Goal: Transaction & Acquisition: Complete application form

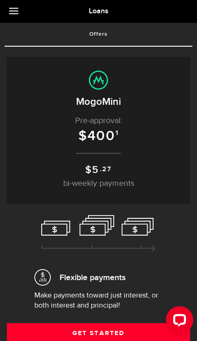
click at [11, 13] on link at bounding box center [16, 11] width 32 height 23
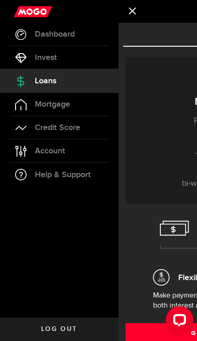
click at [37, 127] on span "Credit Score" at bounding box center [57, 127] width 45 height 8
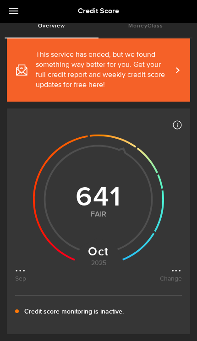
scroll to position [93, 0]
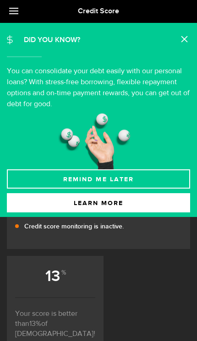
click at [188, 39] on link at bounding box center [185, 40] width 9 height 9
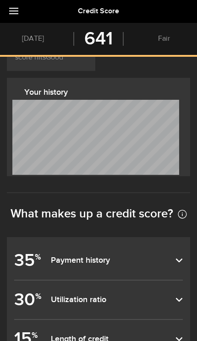
scroll to position [464, 0]
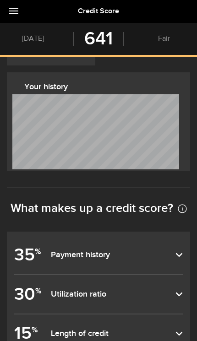
click at [174, 250] on dfn "Payment history" at bounding box center [113, 255] width 124 height 10
click at [0, 0] on input "35 % Payment history" at bounding box center [0, 0] width 0 height 0
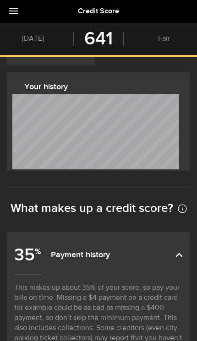
click at [172, 250] on dfn "Payment history" at bounding box center [113, 255] width 124 height 10
click at [0, 0] on input "35 % Payment history" at bounding box center [0, 0] width 0 height 0
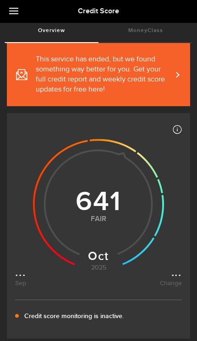
scroll to position [0, 0]
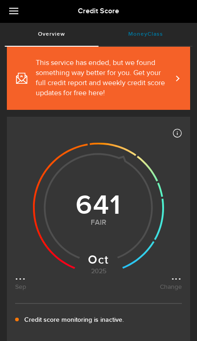
click at [176, 32] on link "MoneyClass (requires attention)" at bounding box center [145, 34] width 94 height 23
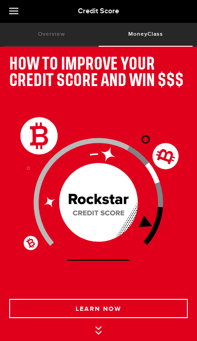
click at [6, 8] on link at bounding box center [16, 11] width 32 height 23
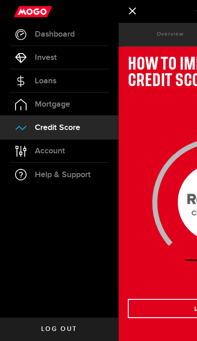
click at [19, 73] on link "Loans" at bounding box center [59, 80] width 118 height 23
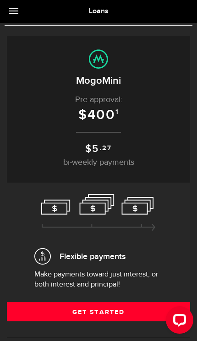
scroll to position [93, 0]
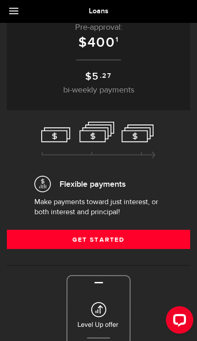
click at [141, 238] on link "Get Started" at bounding box center [98, 238] width 183 height 19
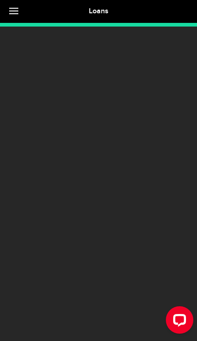
scroll to position [27, 0]
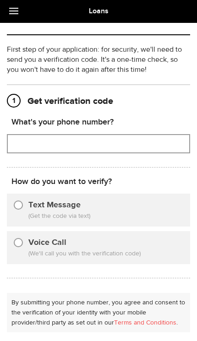
type input "(647) 612-9536"
click at [138, 219] on span "(Get the code via text)" at bounding box center [105, 216] width 155 height 10
click at [22, 204] on input "Text Message" at bounding box center [18, 203] width 9 height 9
radio input "true"
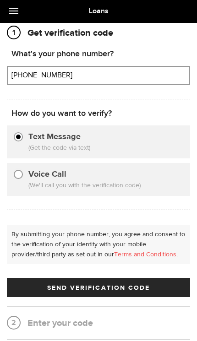
scroll to position [144, 0]
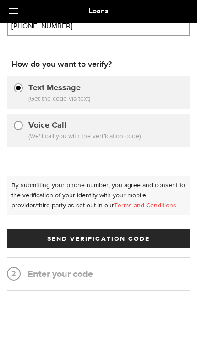
click at [135, 235] on span "Send Verification Code" at bounding box center [98, 238] width 103 height 6
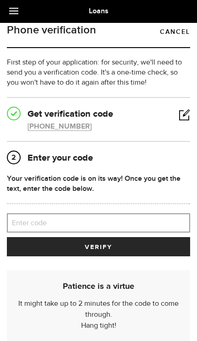
scroll to position [10, 0]
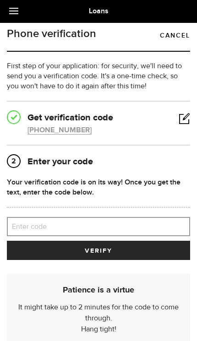
click at [143, 224] on label "Enter code" at bounding box center [98, 226] width 183 height 19
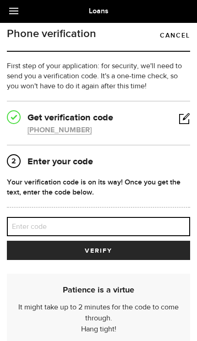
click at [143, 224] on input "Enter code" at bounding box center [98, 226] width 183 height 19
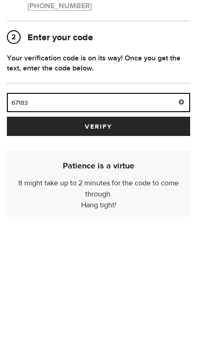
type input "67183"
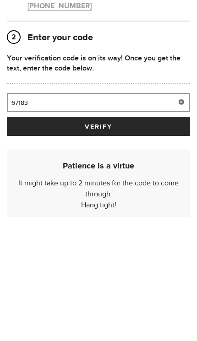
click at [168, 240] on button "verify" at bounding box center [98, 249] width 183 height 19
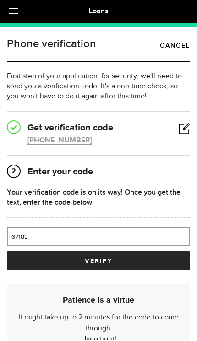
scroll to position [14, 0]
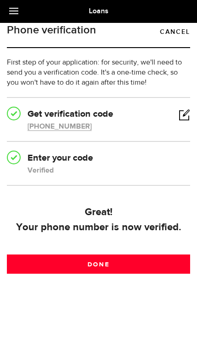
click at [140, 261] on link "Done" at bounding box center [98, 263] width 183 height 19
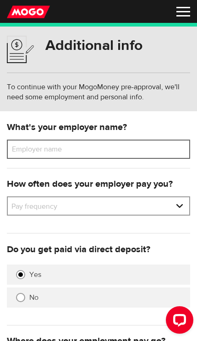
click at [171, 145] on input "Employer name" at bounding box center [98, 148] width 183 height 19
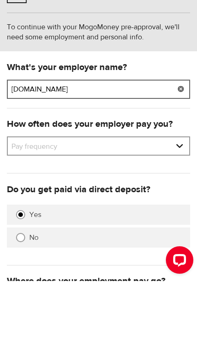
type input "Jaxk.org"
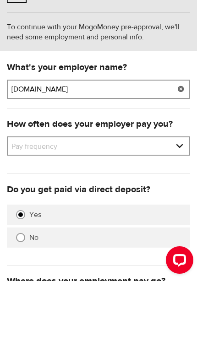
click at [156, 197] on select "Pay frequency Weekly Bi-Weekly Semi-Monthly Monthly" at bounding box center [98, 206] width 181 height 19
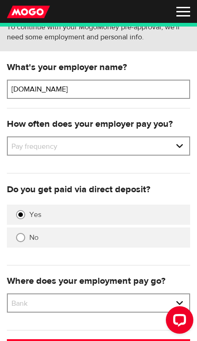
select select "2"
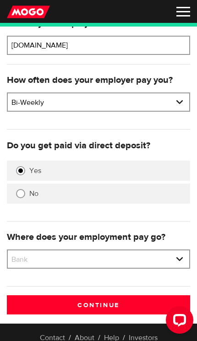
scroll to position [105, 0]
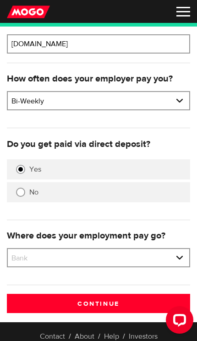
click at [129, 256] on select "Bank BMO / Bank of Montreal CIBC / Canadian Imperial Bank of Commerce CWB / Can…" at bounding box center [98, 258] width 181 height 19
click at [115, 257] on select "Bank BMO / Bank of Montreal CIBC / Canadian Imperial Bank of Commerce CWB / Can…" at bounding box center [98, 258] width 181 height 19
click at [99, 256] on select "Bank BMO / Bank of Montreal CIBC / Canadian Imperial Bank of Commerce CWB / Can…" at bounding box center [98, 258] width 181 height 19
select select "9"
click at [92, 320] on div "Continue" at bounding box center [98, 307] width 190 height 28
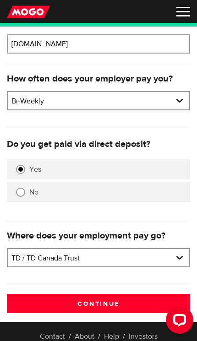
click at [95, 308] on input "Continue" at bounding box center [98, 302] width 183 height 19
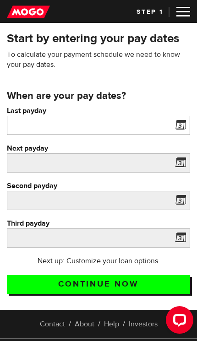
click at [171, 122] on input "Last payday" at bounding box center [98, 125] width 183 height 19
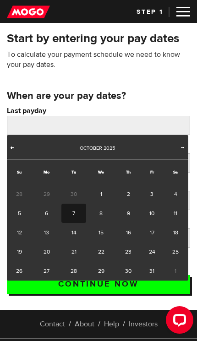
click at [16, 152] on link "Prev" at bounding box center [12, 148] width 9 height 9
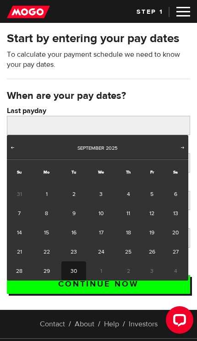
click at [73, 265] on link "30" at bounding box center [73, 270] width 25 height 19
type input "2025/09/30"
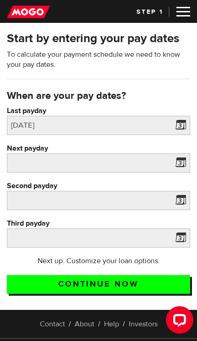
click at [181, 163] on span at bounding box center [178, 164] width 14 height 15
click at [180, 167] on span at bounding box center [178, 164] width 14 height 15
click at [178, 165] on span at bounding box center [178, 164] width 14 height 15
click at [179, 164] on span at bounding box center [178, 164] width 14 height 15
click at [183, 166] on span at bounding box center [178, 164] width 14 height 15
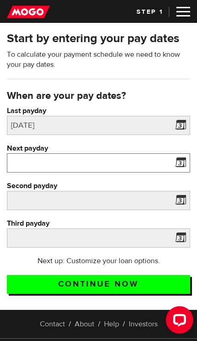
click at [22, 170] on input "Next payday" at bounding box center [98, 162] width 183 height 19
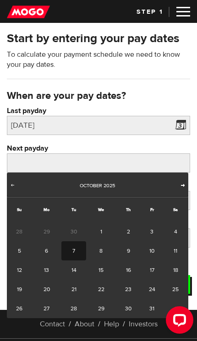
click at [179, 185] on span "Next" at bounding box center [182, 184] width 7 height 7
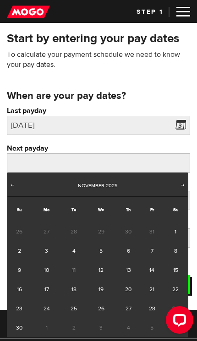
click at [19, 183] on div "November 2025" at bounding box center [97, 185] width 158 height 9
click at [15, 185] on span "Prev" at bounding box center [12, 184] width 7 height 7
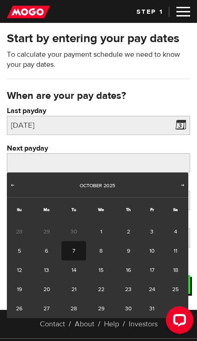
click at [123, 264] on link "16" at bounding box center [128, 269] width 25 height 19
type input "2025/10/16"
type input "2025/10/30"
type input "2025/11/13"
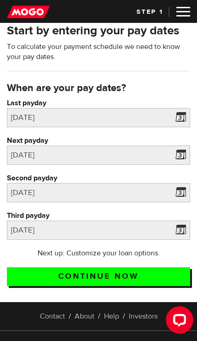
scroll to position [9, 0]
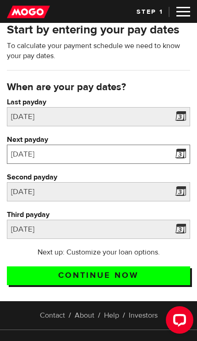
click at [189, 156] on div "2025/10/16" at bounding box center [98, 153] width 183 height 19
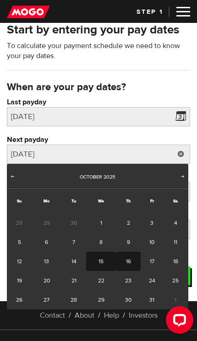
click at [101, 257] on link "15" at bounding box center [101, 260] width 30 height 19
type input "2025/10/15"
type input "2025/10/29"
type input "2025/11/12"
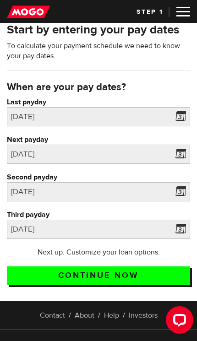
click at [180, 194] on span at bounding box center [178, 193] width 14 height 15
click at [181, 233] on span at bounding box center [178, 230] width 14 height 15
click at [174, 181] on label "Second payday" at bounding box center [98, 177] width 183 height 10
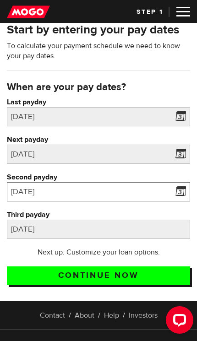
click at [174, 182] on input "2025/10/29" at bounding box center [98, 191] width 183 height 19
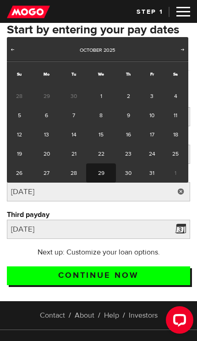
click at [131, 176] on link "30" at bounding box center [128, 172] width 25 height 19
type input "2025/10/30"
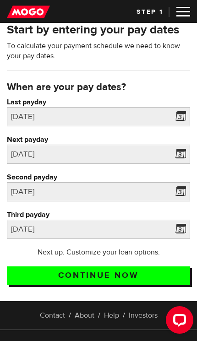
click at [178, 228] on span at bounding box center [178, 230] width 14 height 15
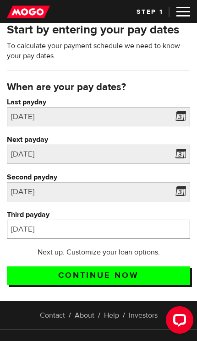
click at [151, 235] on input "2025/11/12" at bounding box center [98, 228] width 183 height 19
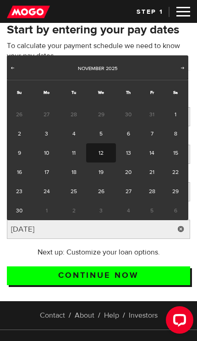
click at [176, 150] on link "15" at bounding box center [175, 152] width 25 height 19
type input "2025/11/15"
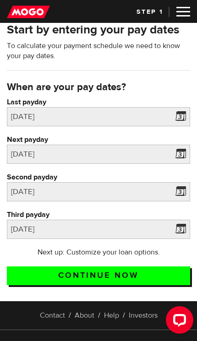
click at [63, 273] on input "Continue now" at bounding box center [98, 275] width 183 height 19
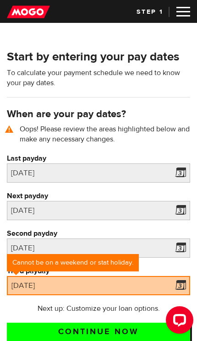
click at [184, 283] on span at bounding box center [178, 286] width 14 height 15
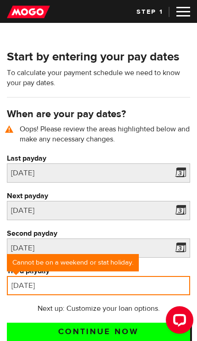
click at [146, 291] on input "2025/11/15" at bounding box center [98, 285] width 183 height 19
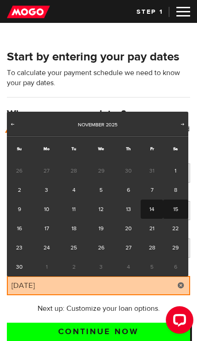
click at [155, 212] on link "14" at bounding box center [151, 208] width 22 height 19
type input "2025/11/14"
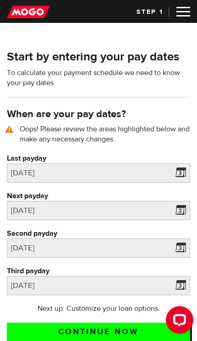
click at [115, 332] on input "Continue now" at bounding box center [98, 331] width 183 height 19
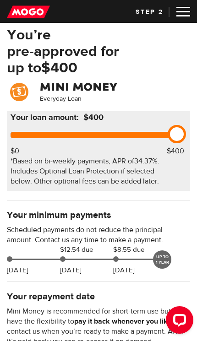
scroll to position [7, 0]
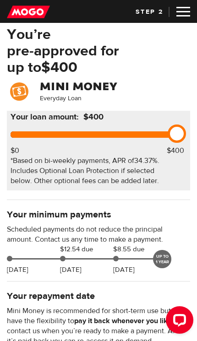
click at [163, 260] on div "UP TO 1 YEAR" at bounding box center [162, 259] width 18 height 18
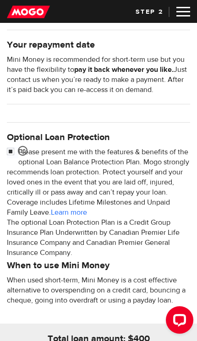
scroll to position [255, 0]
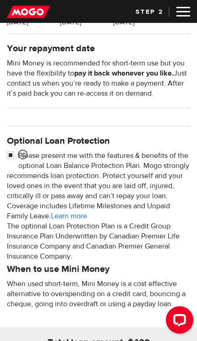
click at [9, 158] on input "checkbox" at bounding box center [12, 155] width 11 height 11
checkbox input "false"
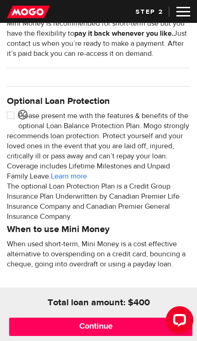
scroll to position [321, 0]
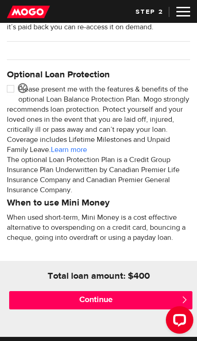
click at [107, 300] on input "Continue" at bounding box center [100, 300] width 183 height 18
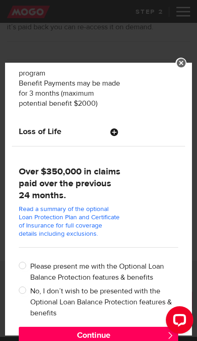
scroll to position [286, 0]
click at [21, 288] on input "No, I don’t wish to be presented with the Optional Loan Balance Protection feat…" at bounding box center [24, 290] width 11 height 11
radio input "true"
click at [115, 339] on button "Continue" at bounding box center [99, 335] width 160 height 18
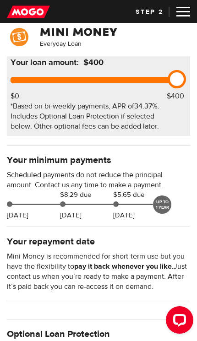
scroll to position [57, 0]
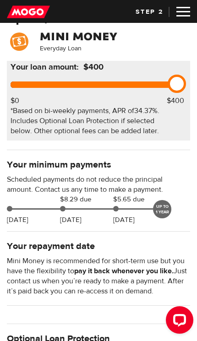
click at [164, 209] on div "UP TO 1 YEAR" at bounding box center [162, 209] width 18 height 18
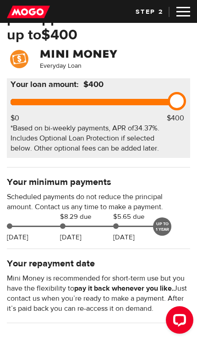
scroll to position [59, 0]
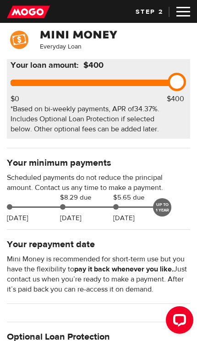
click at [171, 204] on div "Your minimum payments Scheduled payments do not reduce the principal amount. Co…" at bounding box center [98, 179] width 197 height 81
click at [163, 208] on div "UP TO 1 YEAR" at bounding box center [162, 207] width 18 height 18
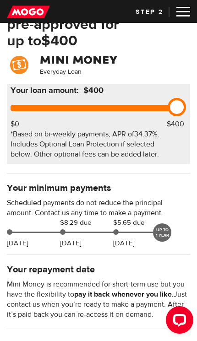
scroll to position [27, 0]
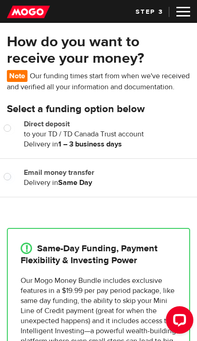
click at [9, 175] on input "Email money transfer" at bounding box center [9, 177] width 11 height 11
radio input "true"
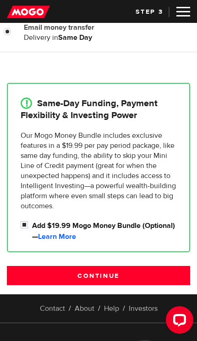
scroll to position [152, 0]
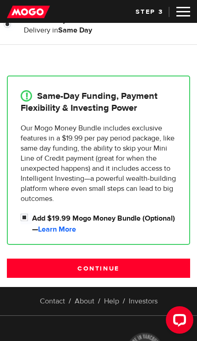
click at [27, 215] on input "Add $19.99 Mogo Money Bundle (Optional) — Learn More" at bounding box center [26, 218] width 11 height 11
checkbox input "false"
radio input "false"
click at [134, 259] on input "Continue" at bounding box center [98, 267] width 183 height 19
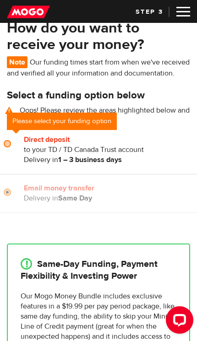
scroll to position [14, 0]
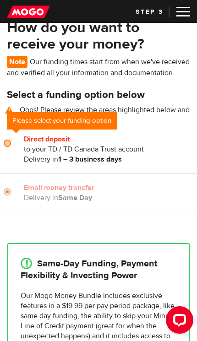
click at [10, 148] on input "Direct deposit" at bounding box center [9, 144] width 11 height 11
radio input "true"
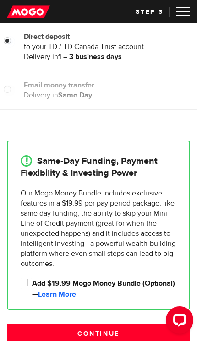
scroll to position [209, 0]
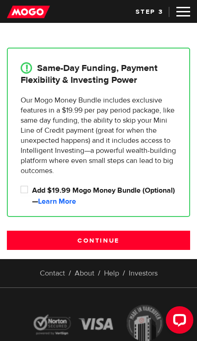
click at [151, 245] on input "Continue" at bounding box center [98, 239] width 183 height 19
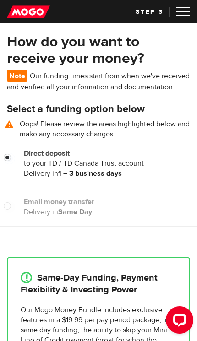
scroll to position [223, 0]
